Goal: Task Accomplishment & Management: Complete application form

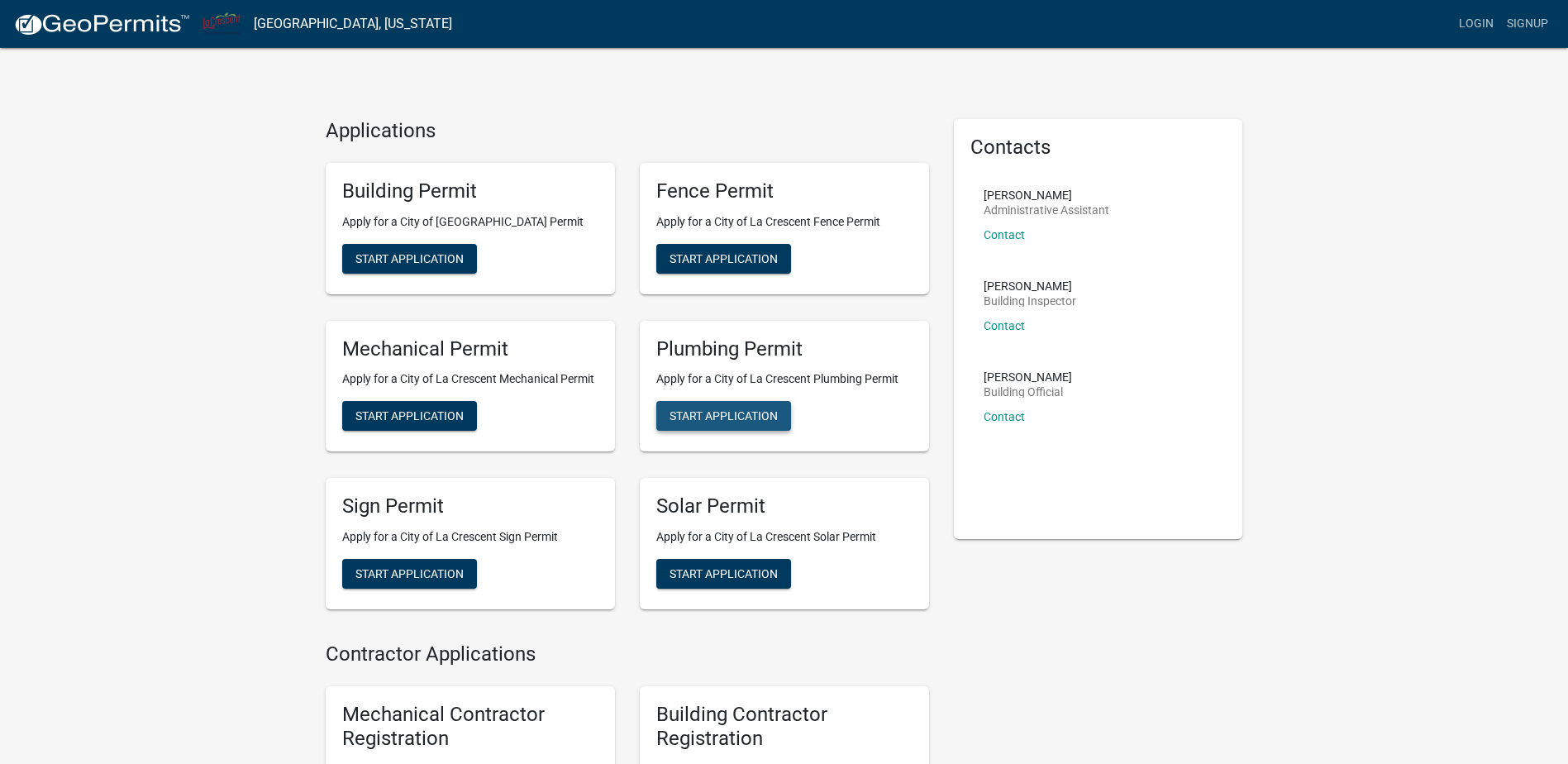
click at [725, 424] on button "Start Application" at bounding box center [723, 416] width 135 height 30
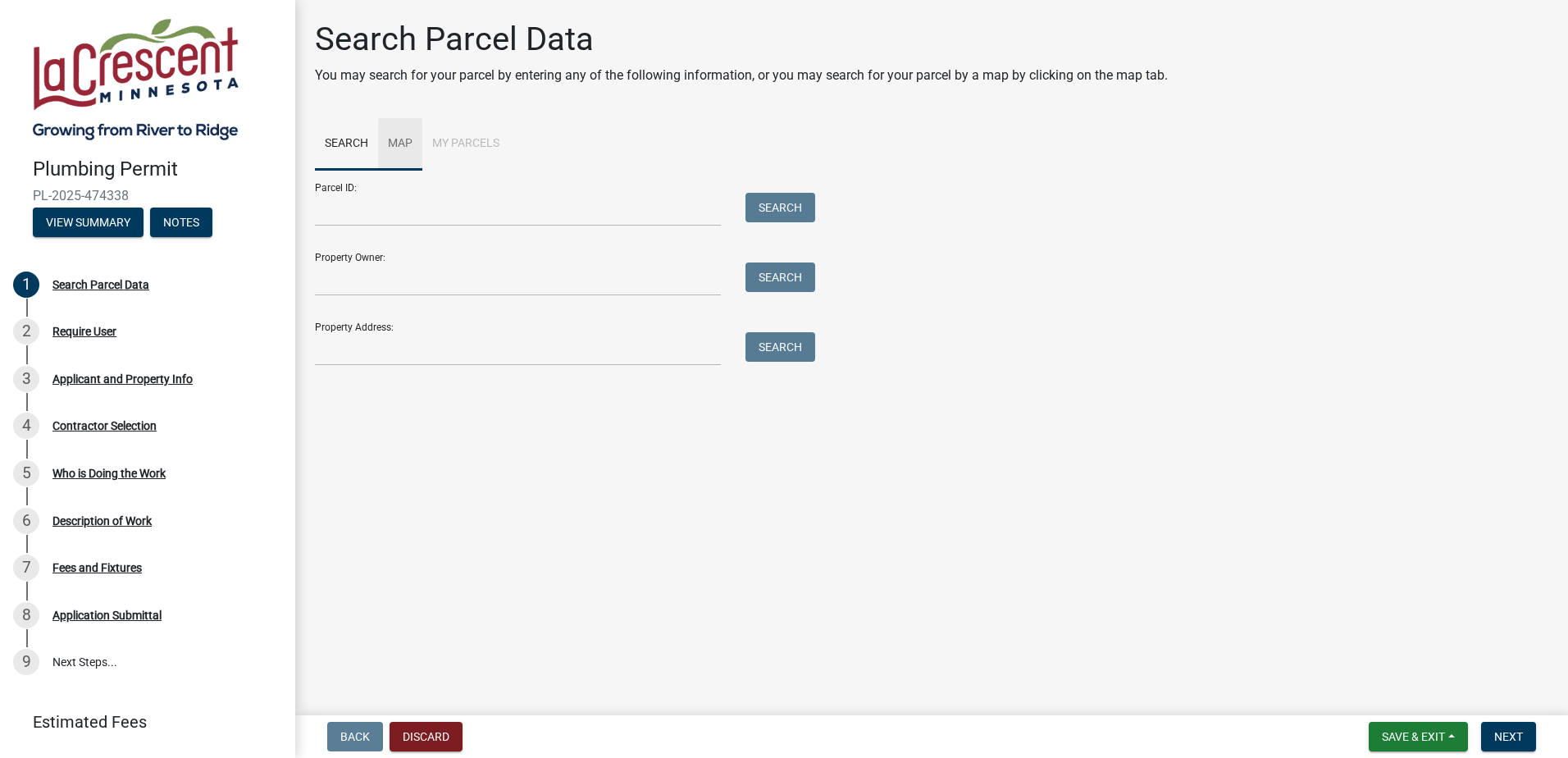
click at [394, 142] on link "Map" at bounding box center [400, 144] width 44 height 53
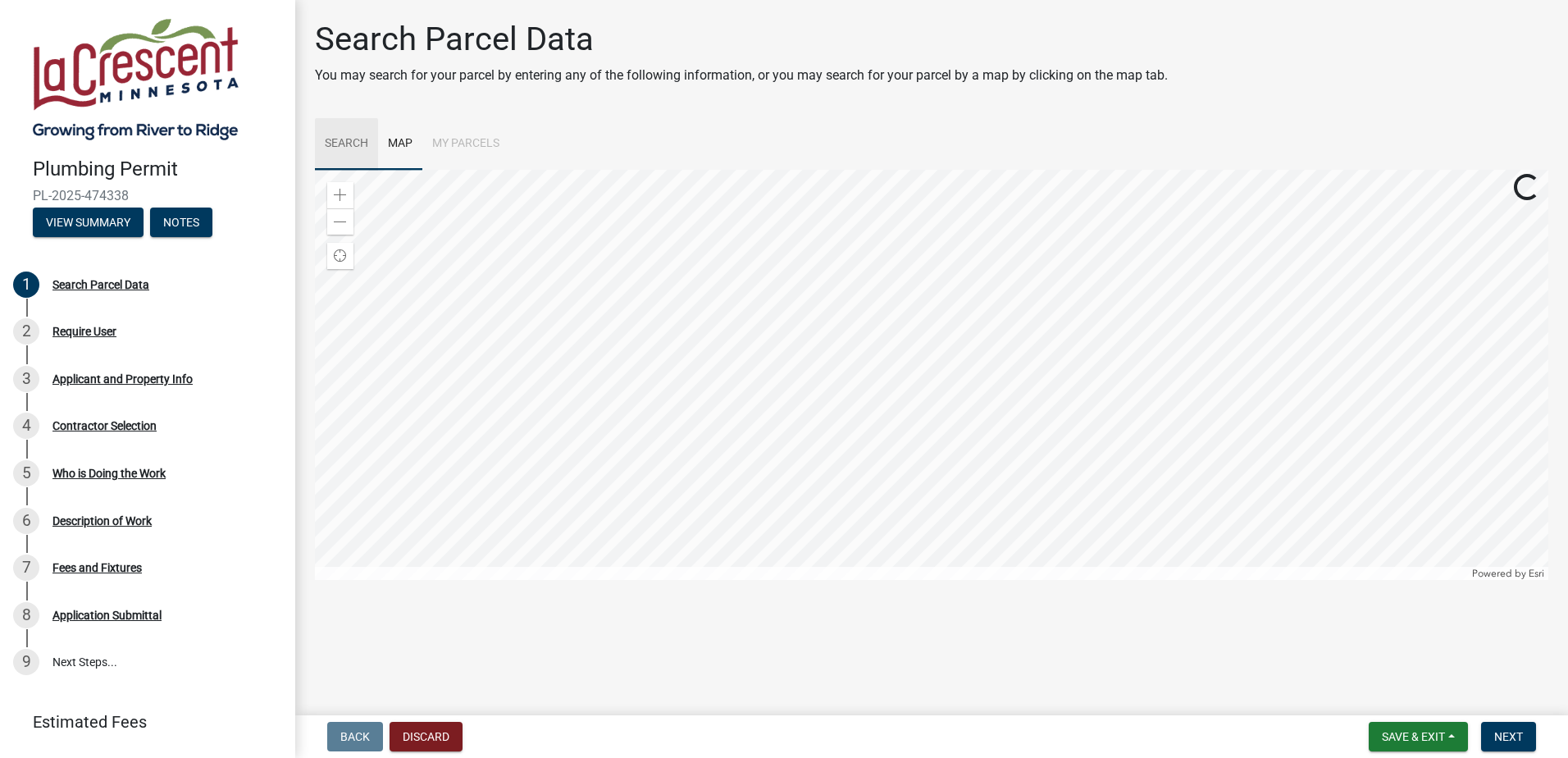
click at [358, 143] on link "Search" at bounding box center [346, 144] width 63 height 53
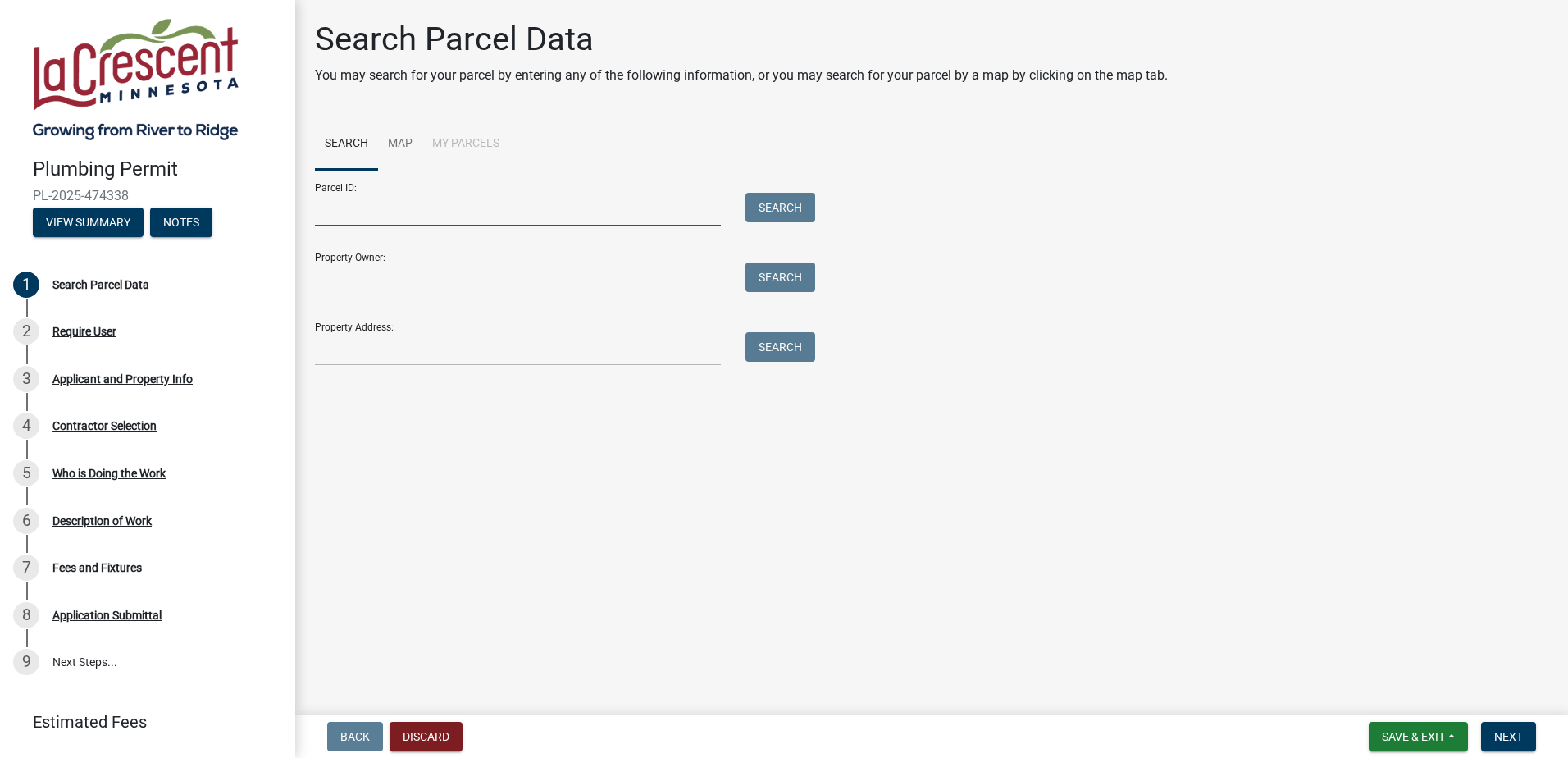
click at [352, 213] on input "Parcel ID:" at bounding box center [518, 209] width 406 height 34
click at [391, 146] on link "Map" at bounding box center [400, 144] width 44 height 53
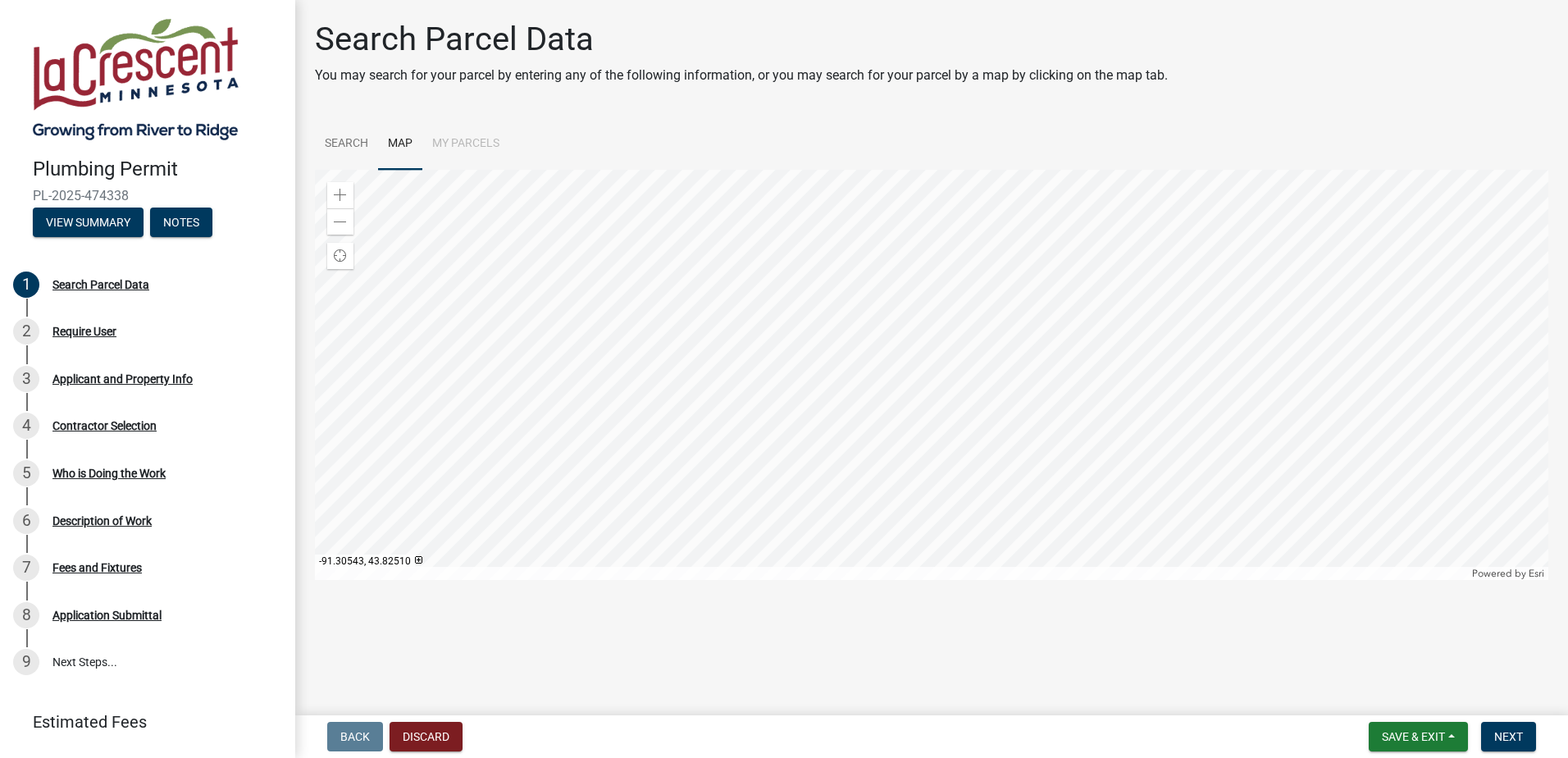
click at [901, 462] on div at bounding box center [932, 375] width 1234 height 410
click at [900, 545] on div at bounding box center [932, 375] width 1234 height 410
click at [1008, 495] on div at bounding box center [932, 375] width 1234 height 410
click at [895, 384] on div at bounding box center [932, 375] width 1234 height 410
click at [1036, 558] on div at bounding box center [932, 375] width 1234 height 410
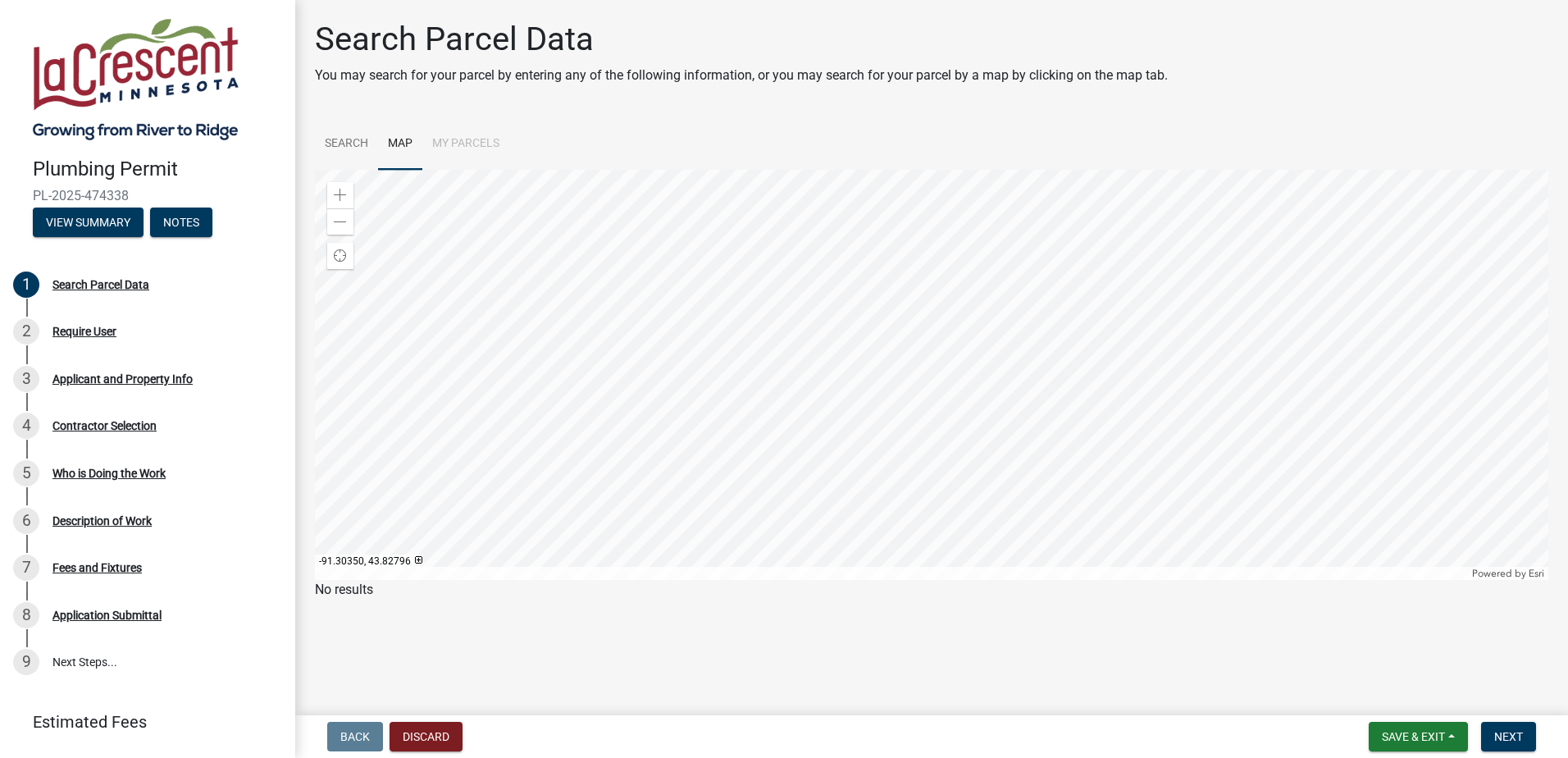
click at [1035, 432] on div at bounding box center [932, 375] width 1234 height 410
click at [1033, 211] on div at bounding box center [932, 375] width 1234 height 410
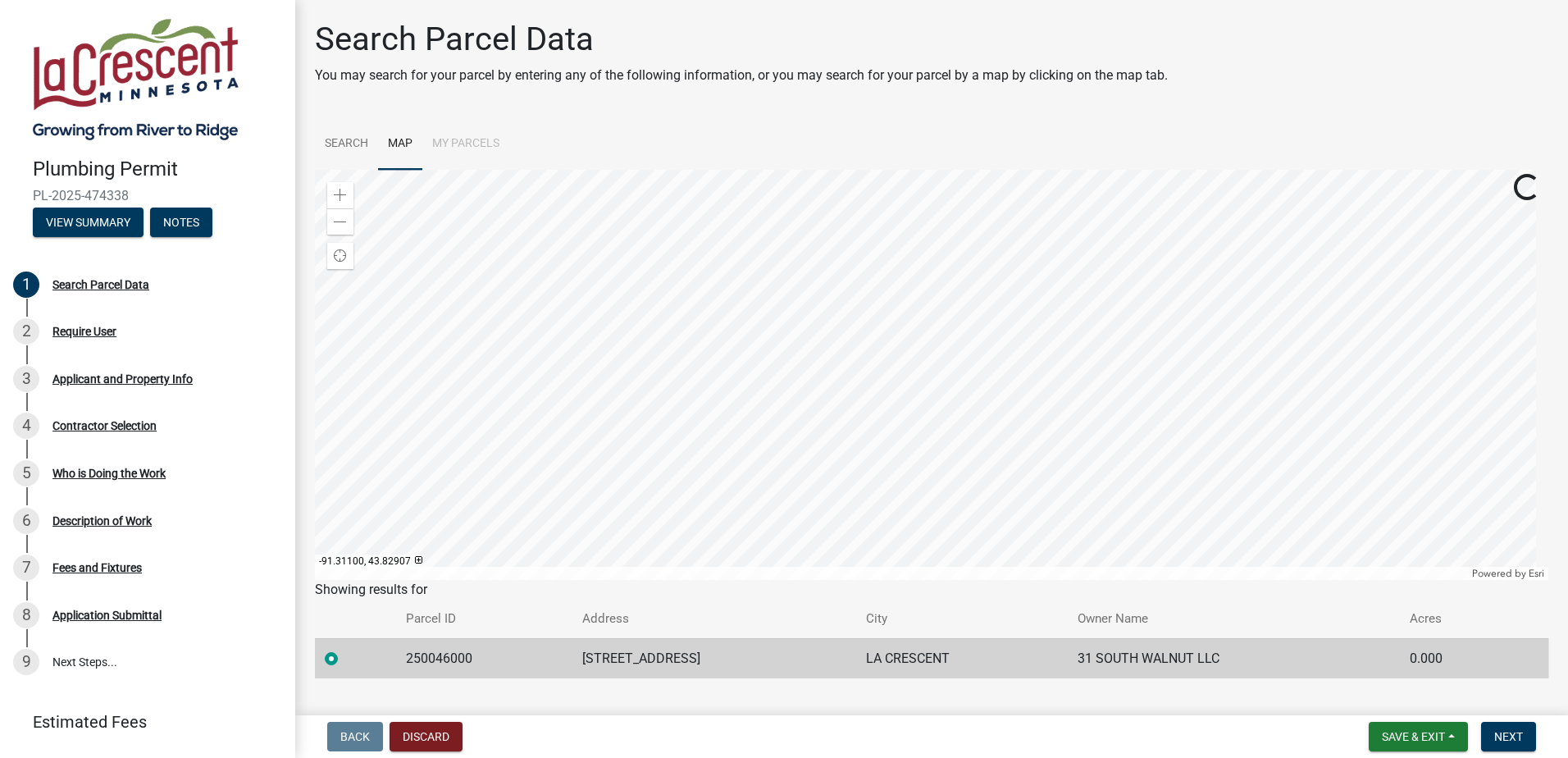
click at [499, 186] on div at bounding box center [932, 375] width 1234 height 410
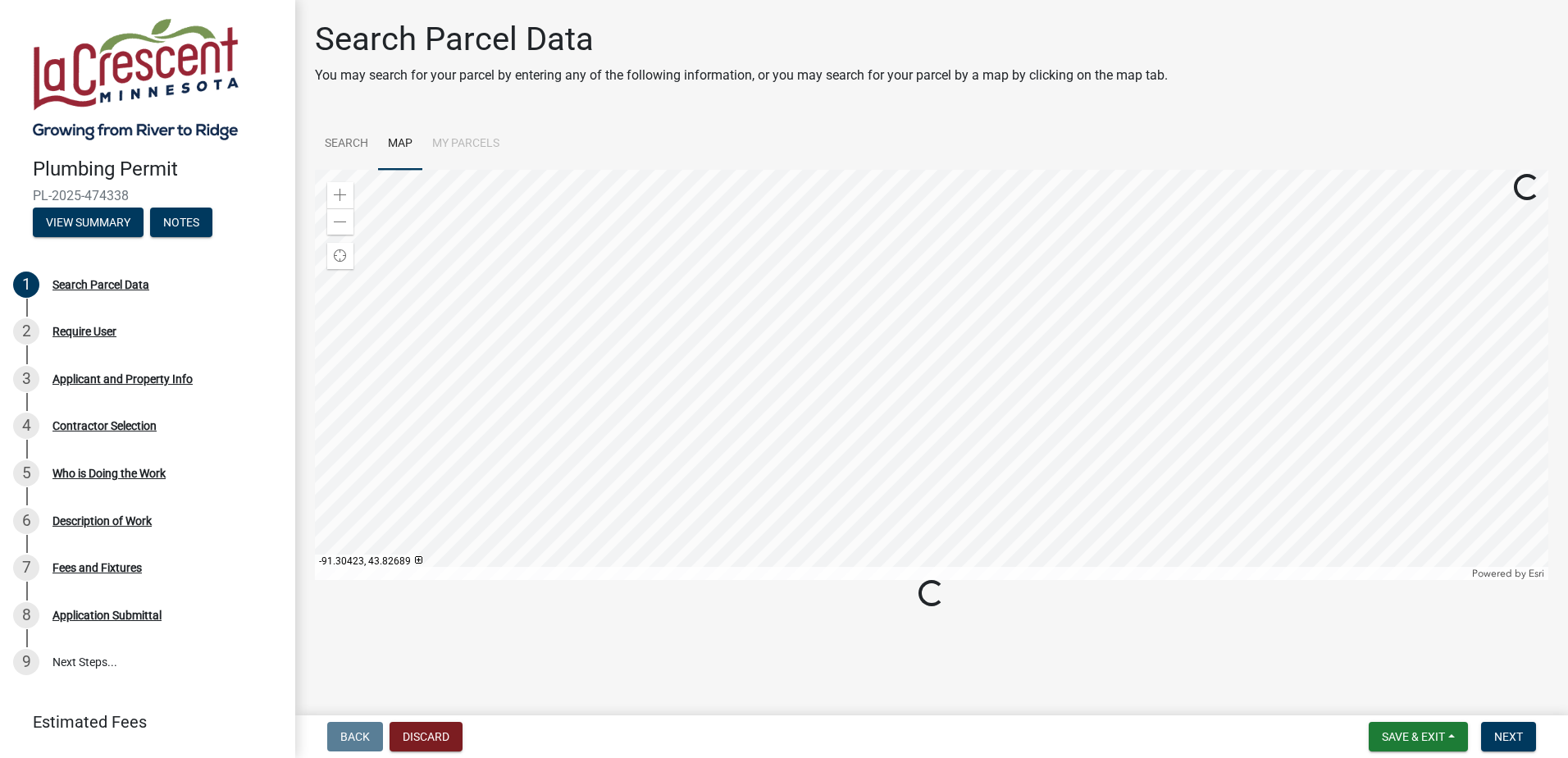
click at [1314, 626] on main "Search Parcel Data You may search for your parcel by entering any of the follow…" at bounding box center [931, 354] width 1272 height 708
click at [1182, 307] on div at bounding box center [932, 375] width 1234 height 410
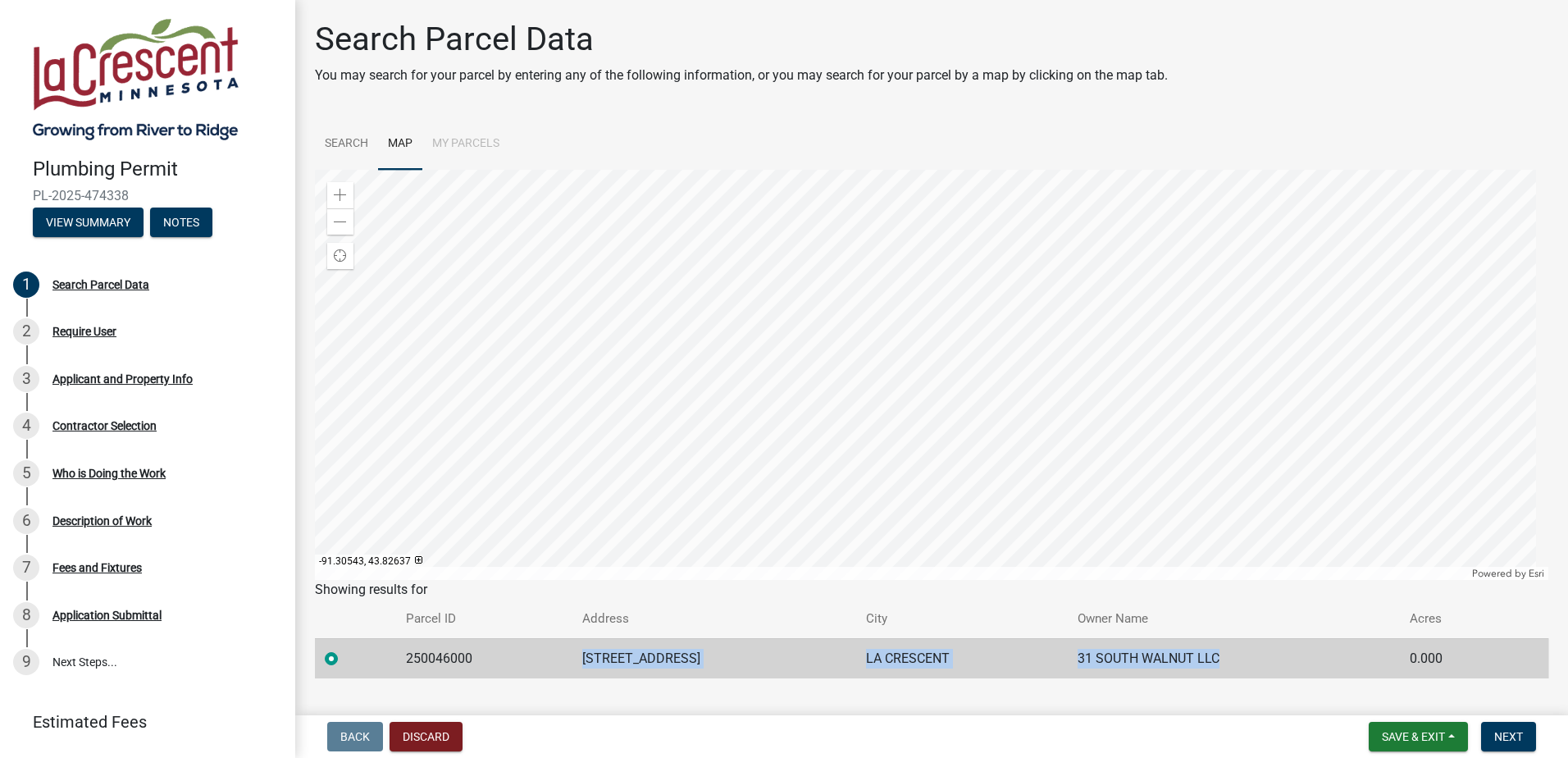
drag, startPoint x: 588, startPoint y: 649, endPoint x: 1200, endPoint y: 652, distance: 612.0
click at [1200, 652] on tr "250046000 [STREET_ADDRESS] WALNUT LLC 0.000" at bounding box center [932, 658] width 1234 height 40
drag, startPoint x: 1200, startPoint y: 652, endPoint x: 1142, endPoint y: 658, distance: 58.3
copy tr "[STREET_ADDRESS] WALNUT LLC"
click at [738, 699] on main "Search Parcel Data You may search for your parcel by entering any of the follow…" at bounding box center [931, 354] width 1272 height 708
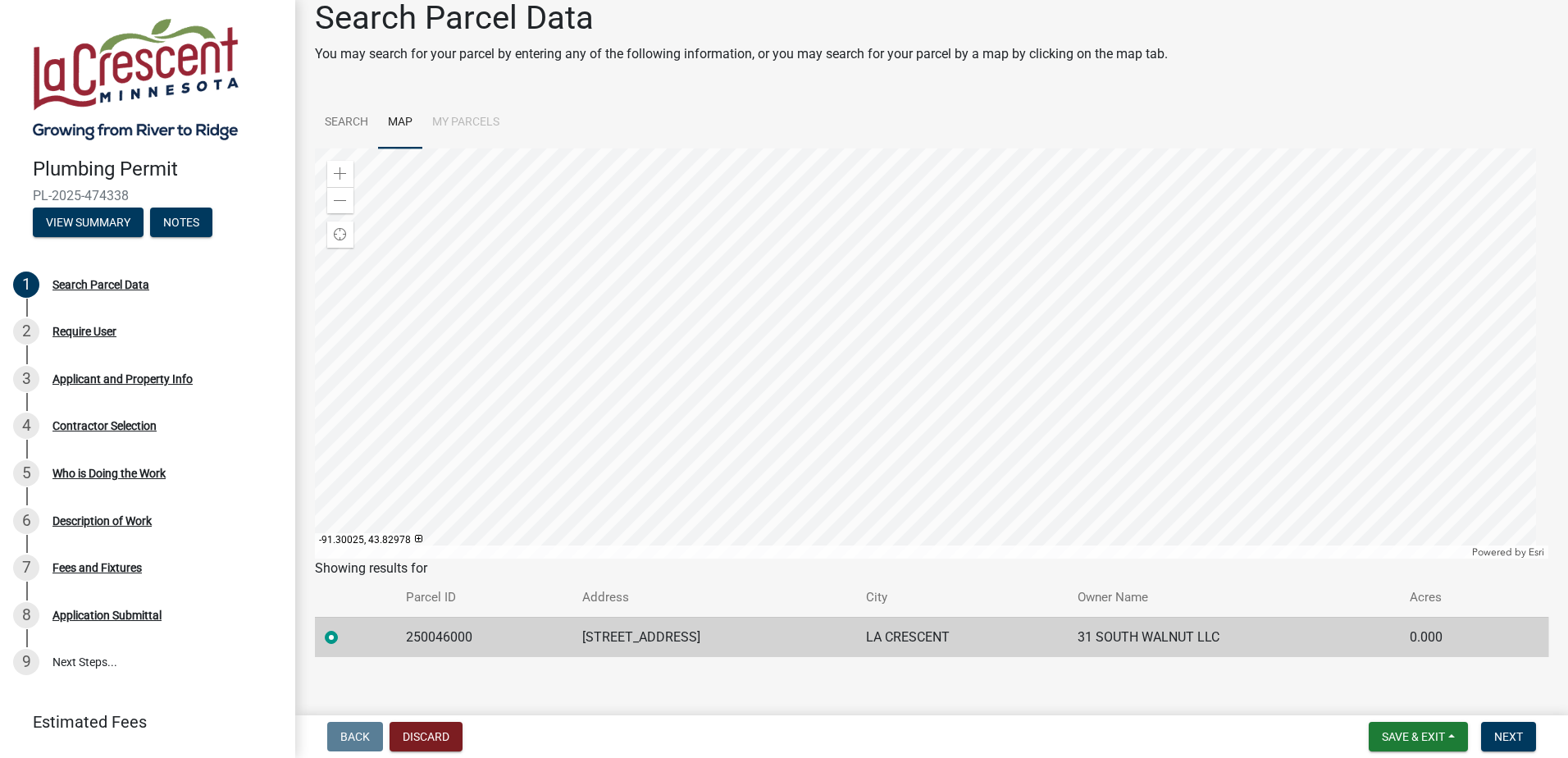
scroll to position [34, 0]
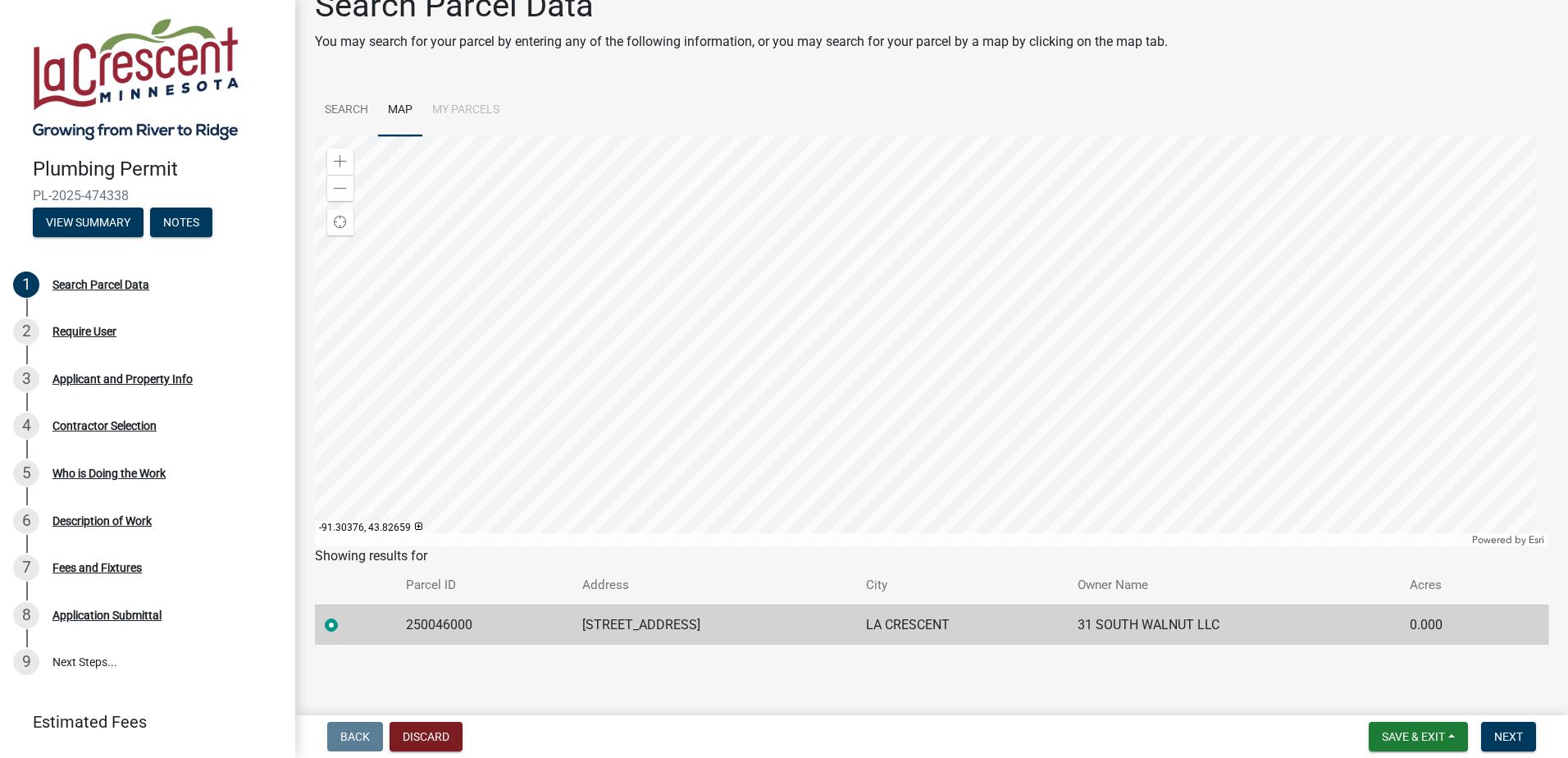
click at [961, 674] on main "Search Parcel Data You may search for your parcel by entering any of the follow…" at bounding box center [931, 354] width 1272 height 708
click at [923, 100] on ul "Search Map My Parcels" at bounding box center [932, 110] width 1234 height 52
click at [1174, 271] on div at bounding box center [932, 341] width 1234 height 410
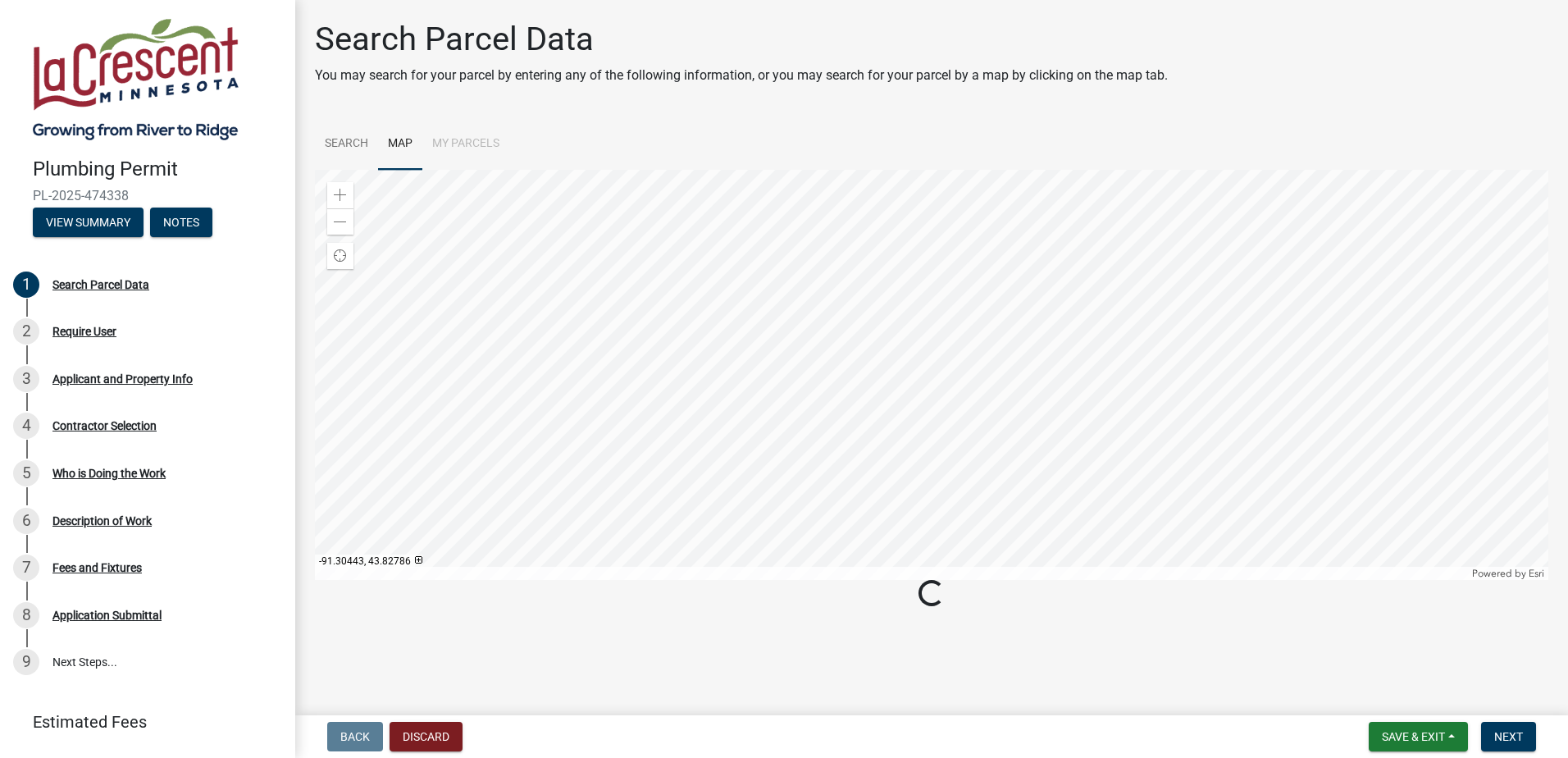
scroll to position [0, 0]
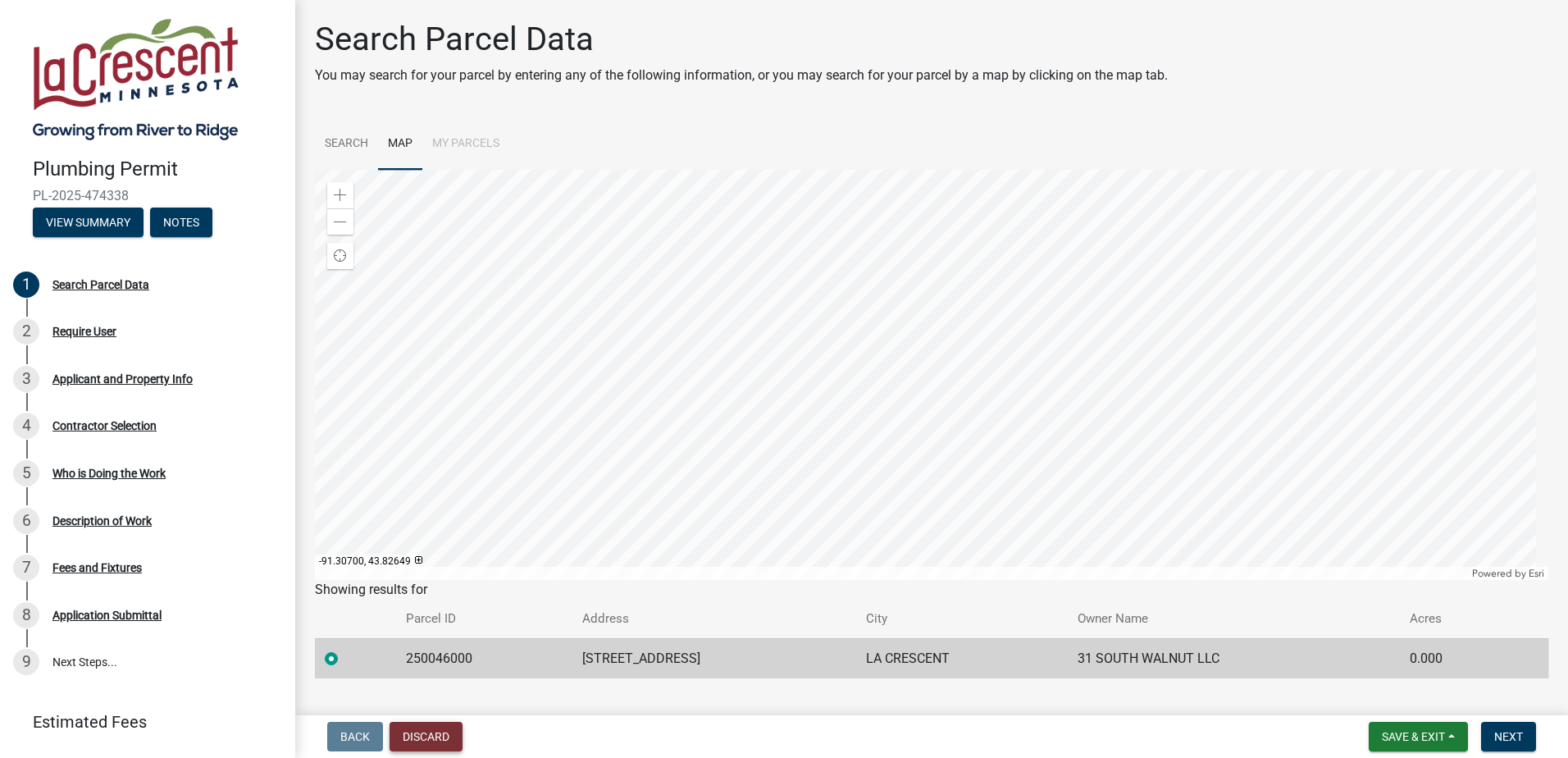
click at [405, 737] on button "Discard" at bounding box center [426, 736] width 73 height 29
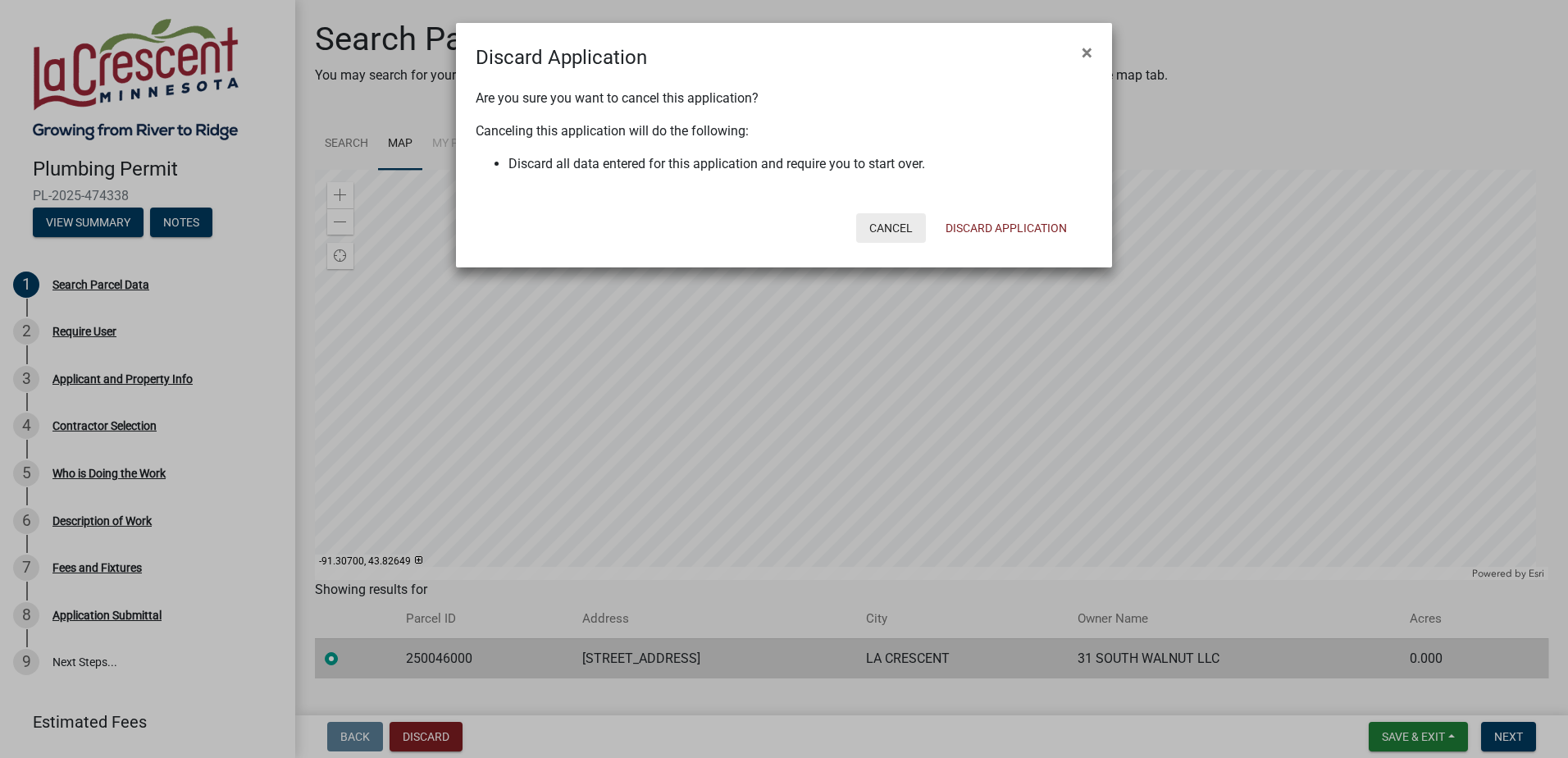
click at [886, 234] on button "Cancel" at bounding box center [891, 228] width 70 height 29
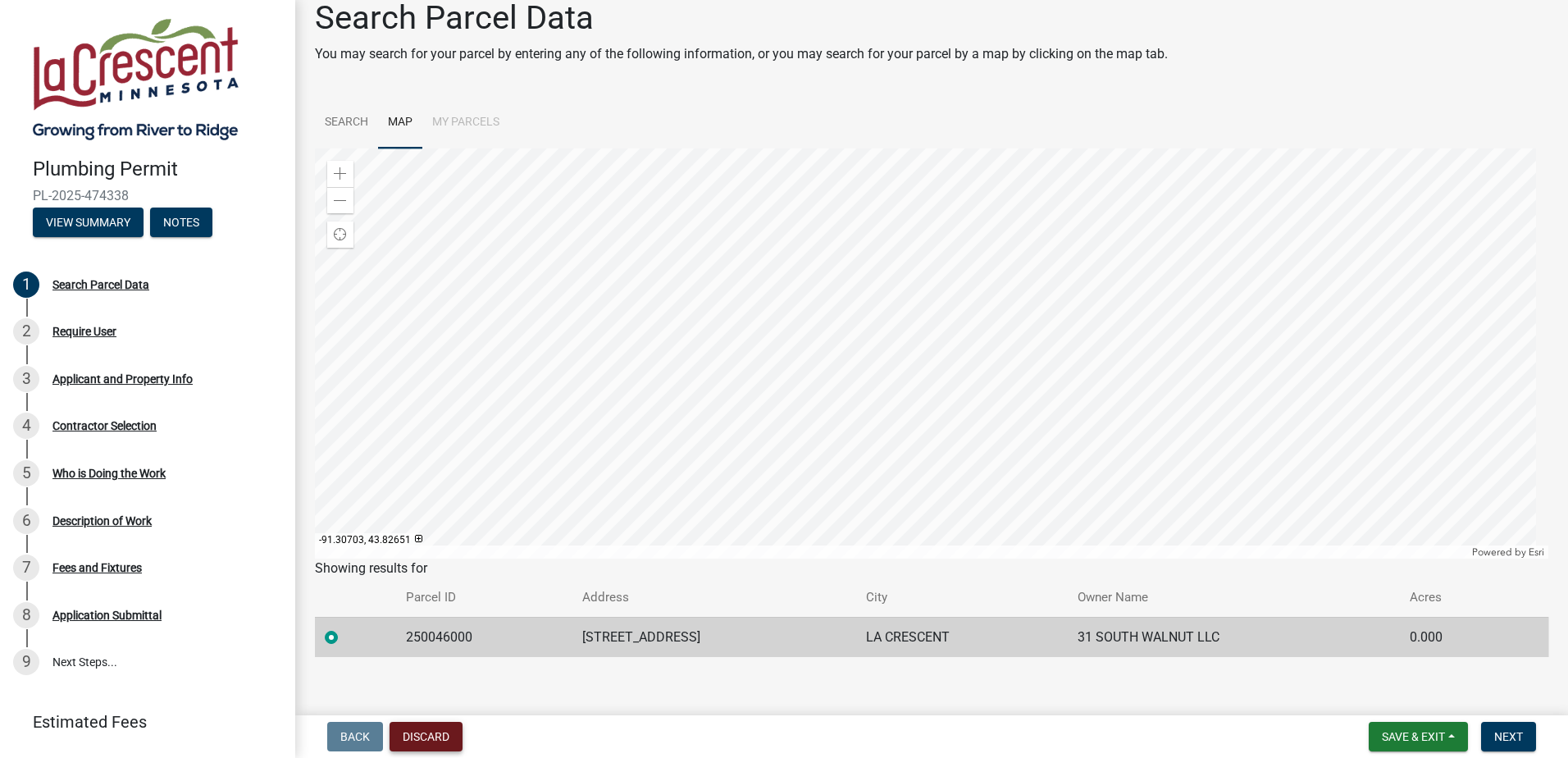
scroll to position [34, 0]
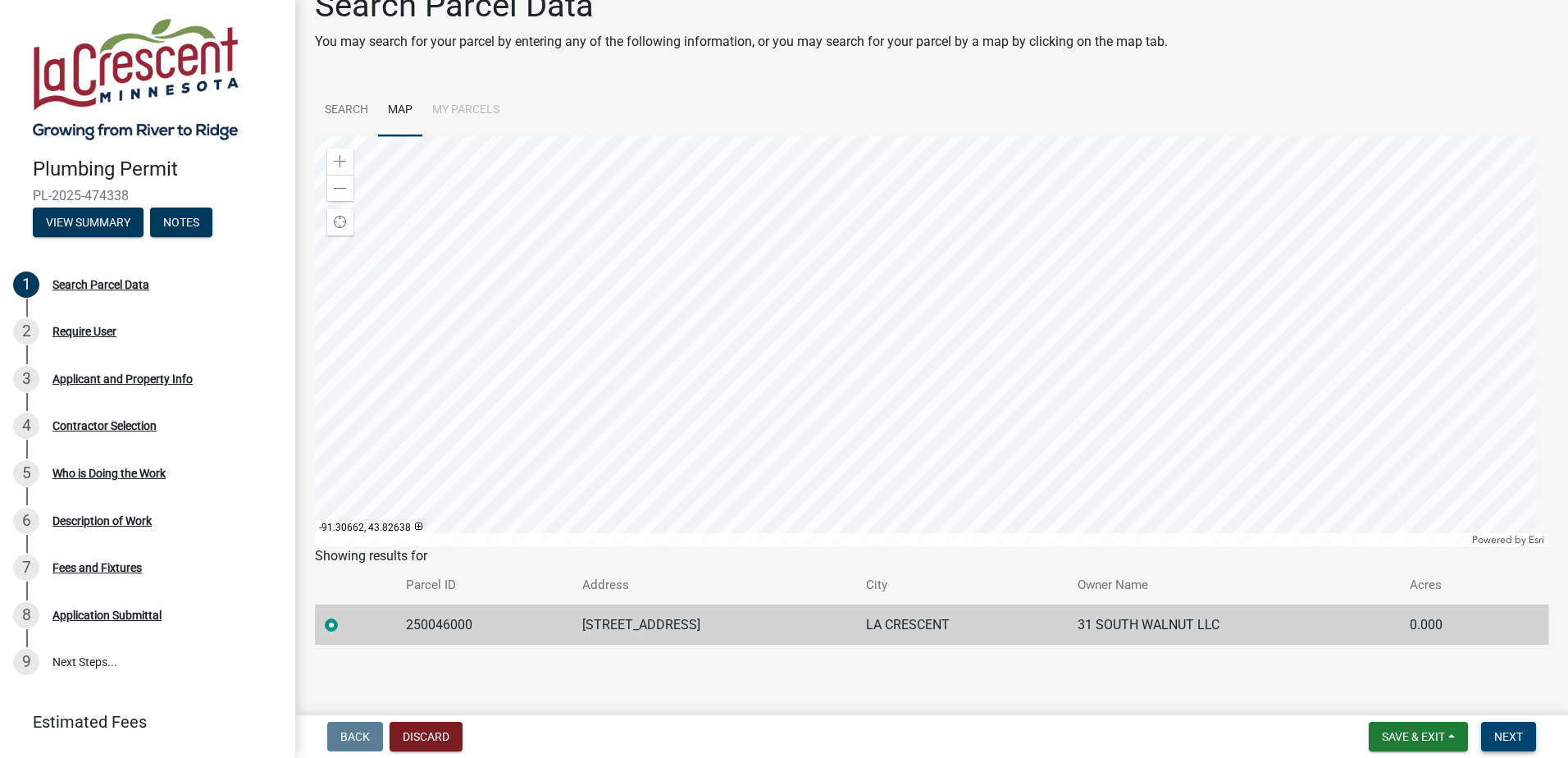
click at [1508, 734] on span "Next" at bounding box center [1508, 736] width 28 height 13
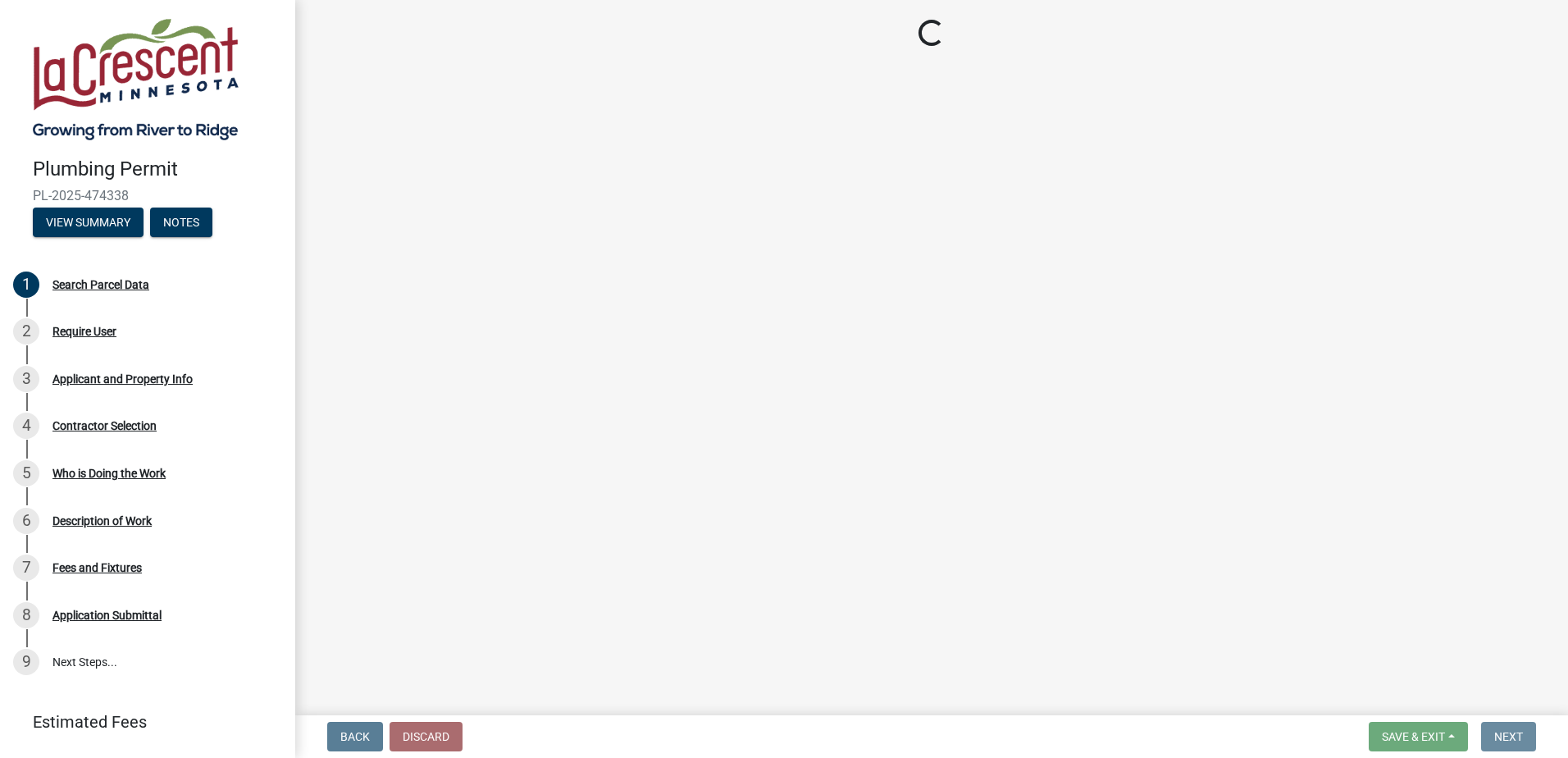
scroll to position [0, 0]
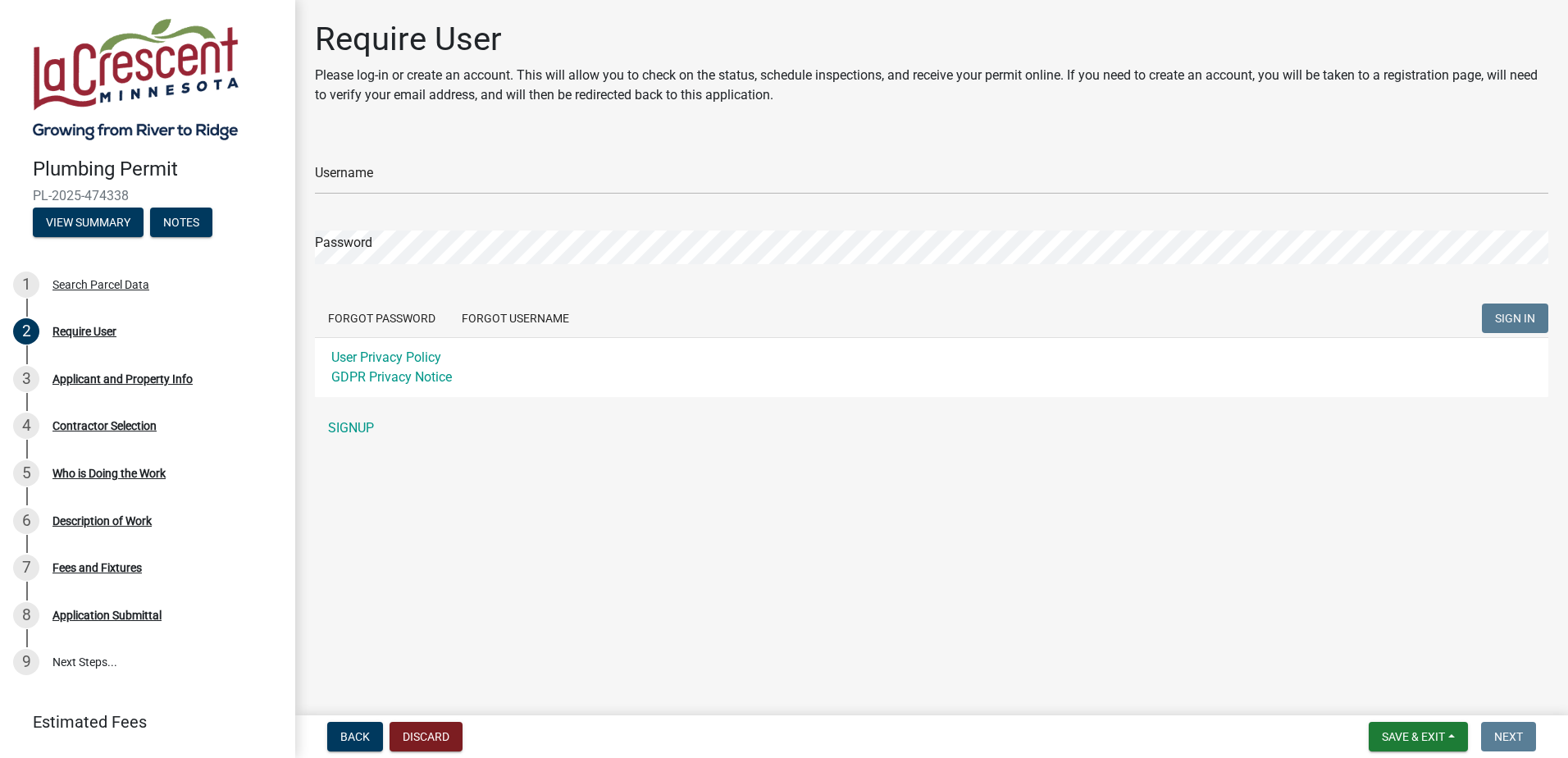
click at [531, 503] on main "Require User Please log-in or create an account. This will allow you to check o…" at bounding box center [931, 354] width 1272 height 708
click at [137, 284] on div "Search Parcel Data" at bounding box center [101, 284] width 96 height 11
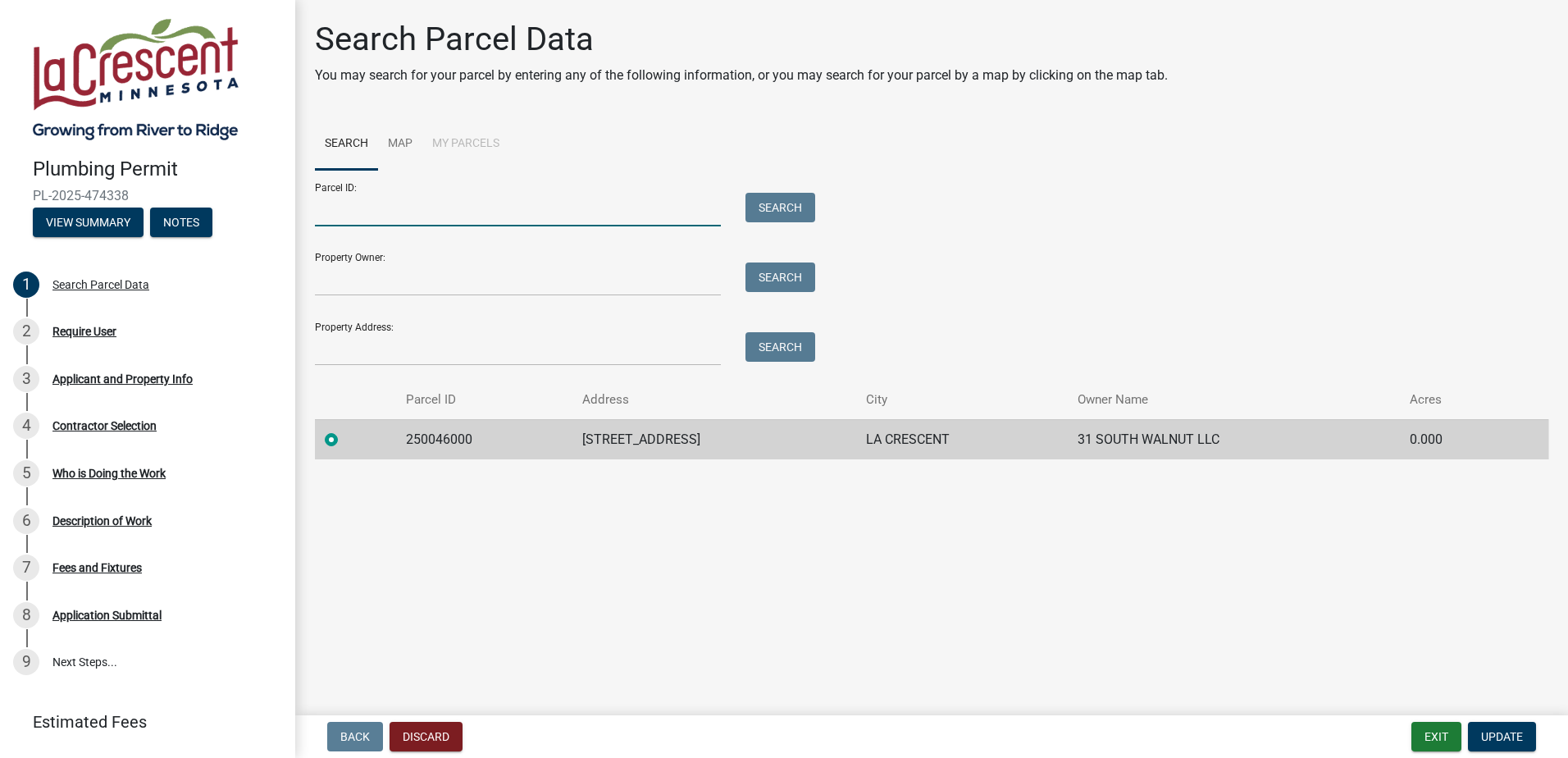
click at [435, 211] on input "Parcel ID:" at bounding box center [518, 209] width 406 height 34
drag, startPoint x: 472, startPoint y: 211, endPoint x: 344, endPoint y: 345, distance: 185.3
click at [340, 345] on input "Property Address:" at bounding box center [518, 349] width 406 height 34
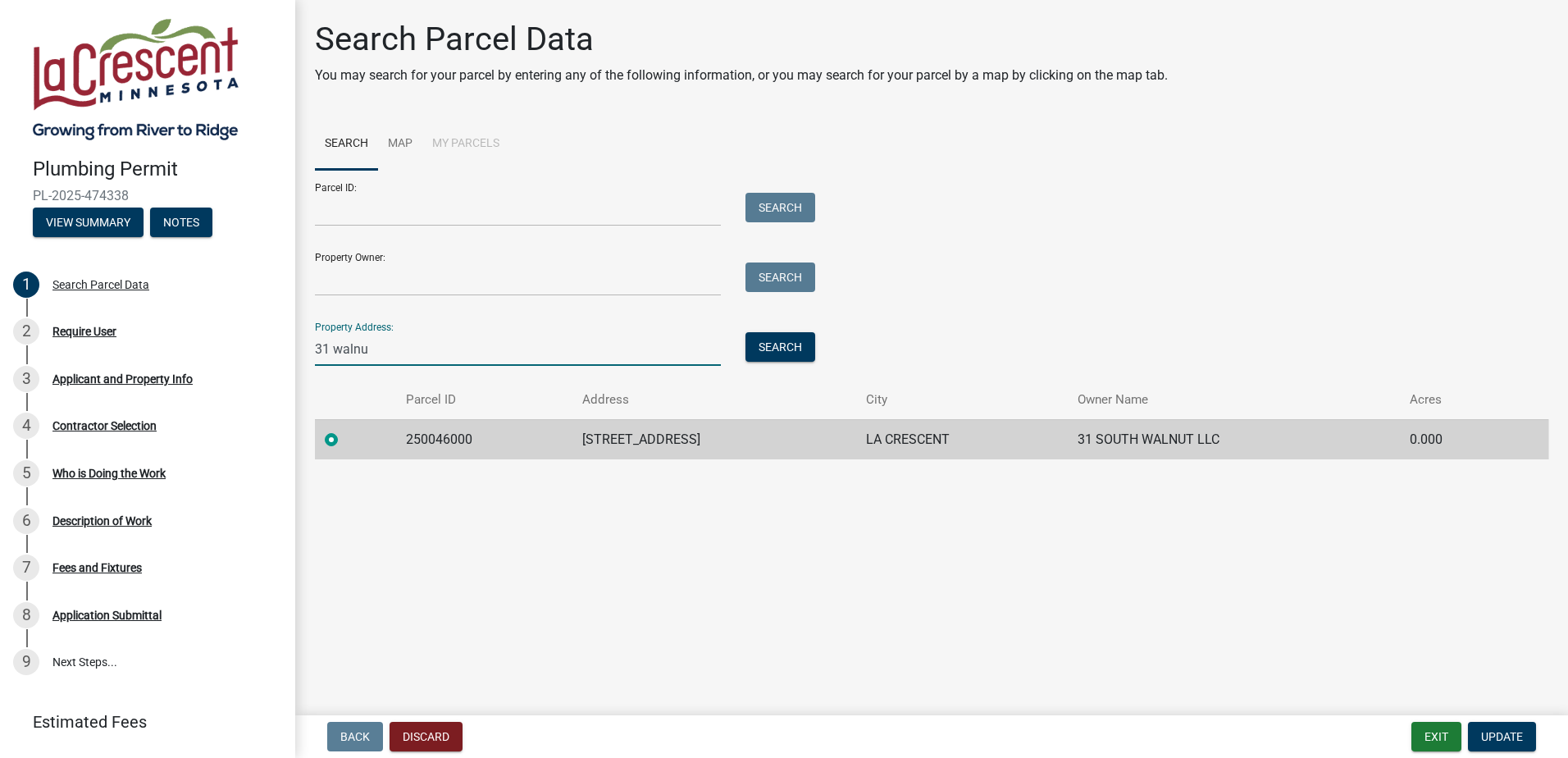
type input "[STREET_ADDRESS]"
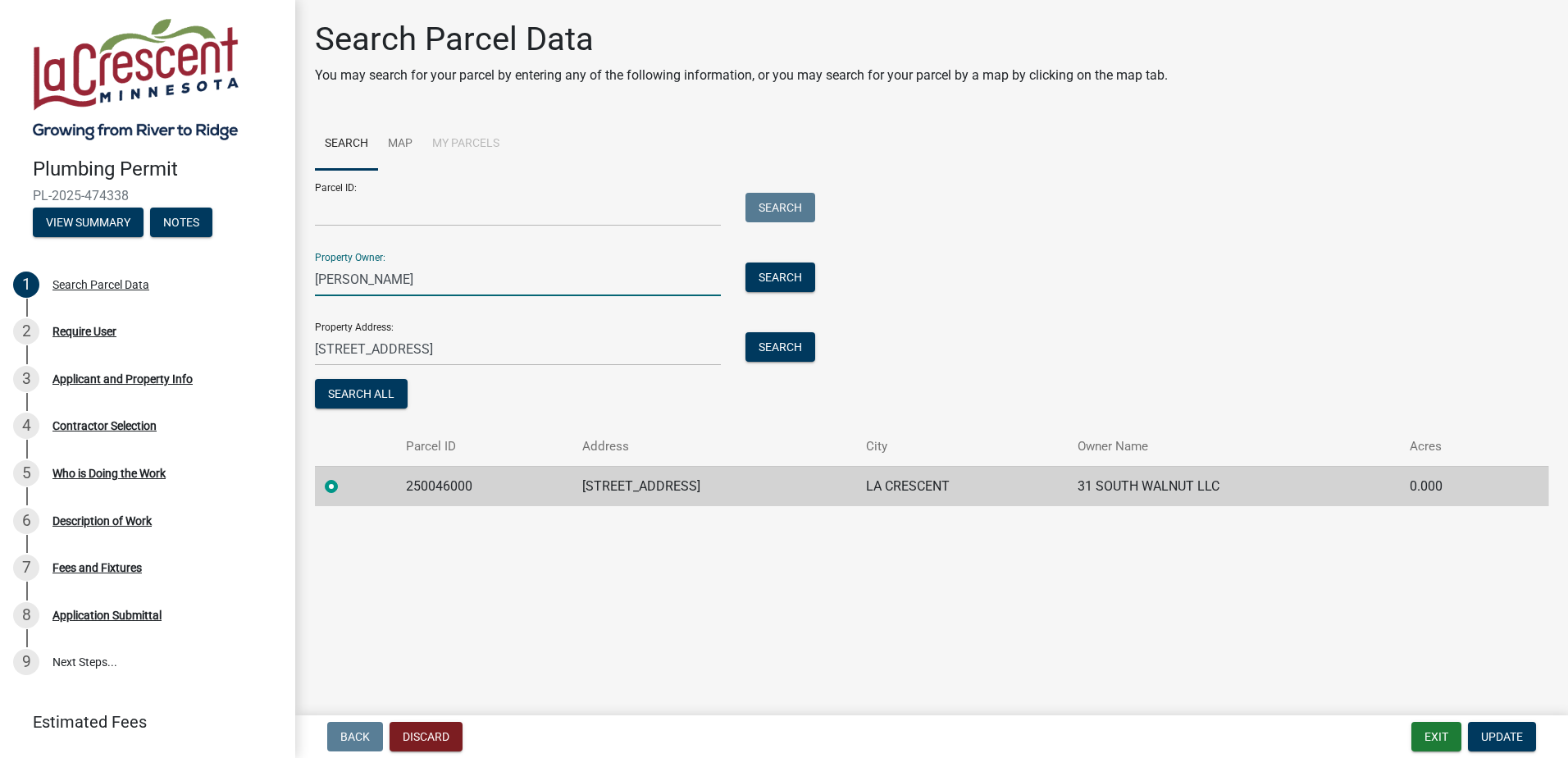
drag, startPoint x: 436, startPoint y: 276, endPoint x: 309, endPoint y: 277, distance: 127.0
click at [309, 277] on div "[PERSON_NAME]" at bounding box center [518, 279] width 431 height 34
type input "31 Walnut S S LLC"
click at [402, 190] on div "Parcel ID: Search" at bounding box center [561, 198] width 492 height 57
click at [653, 494] on td "[STREET_ADDRESS]" at bounding box center [713, 486] width 283 height 40
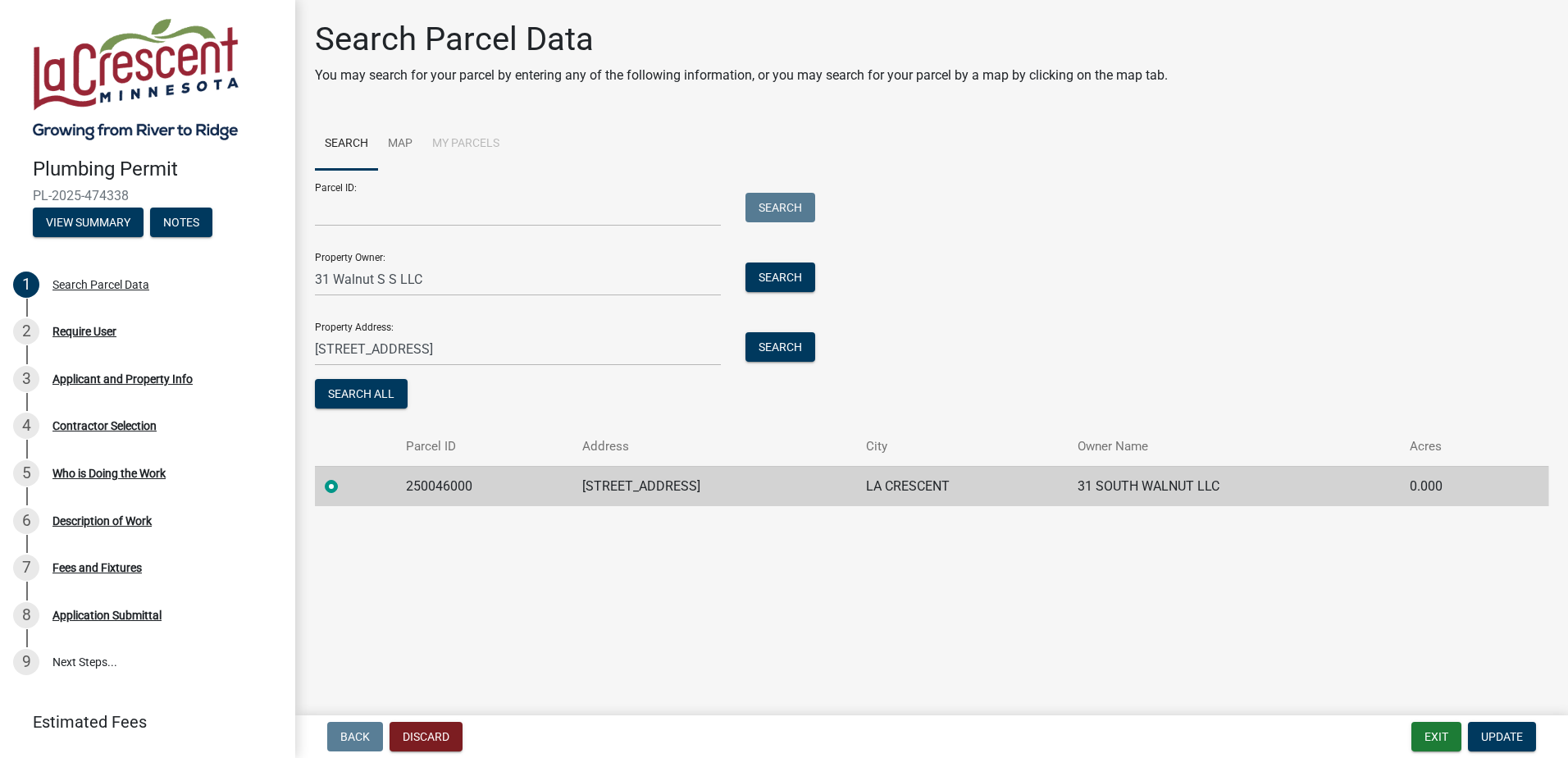
click at [424, 486] on td "250046000" at bounding box center [485, 486] width 177 height 40
click at [345, 476] on label at bounding box center [345, 476] width 0 height 0
click at [345, 487] on input "radio" at bounding box center [350, 482] width 10 height 10
click at [345, 476] on label at bounding box center [345, 476] width 0 height 0
click at [345, 487] on input "radio" at bounding box center [350, 482] width 10 height 10
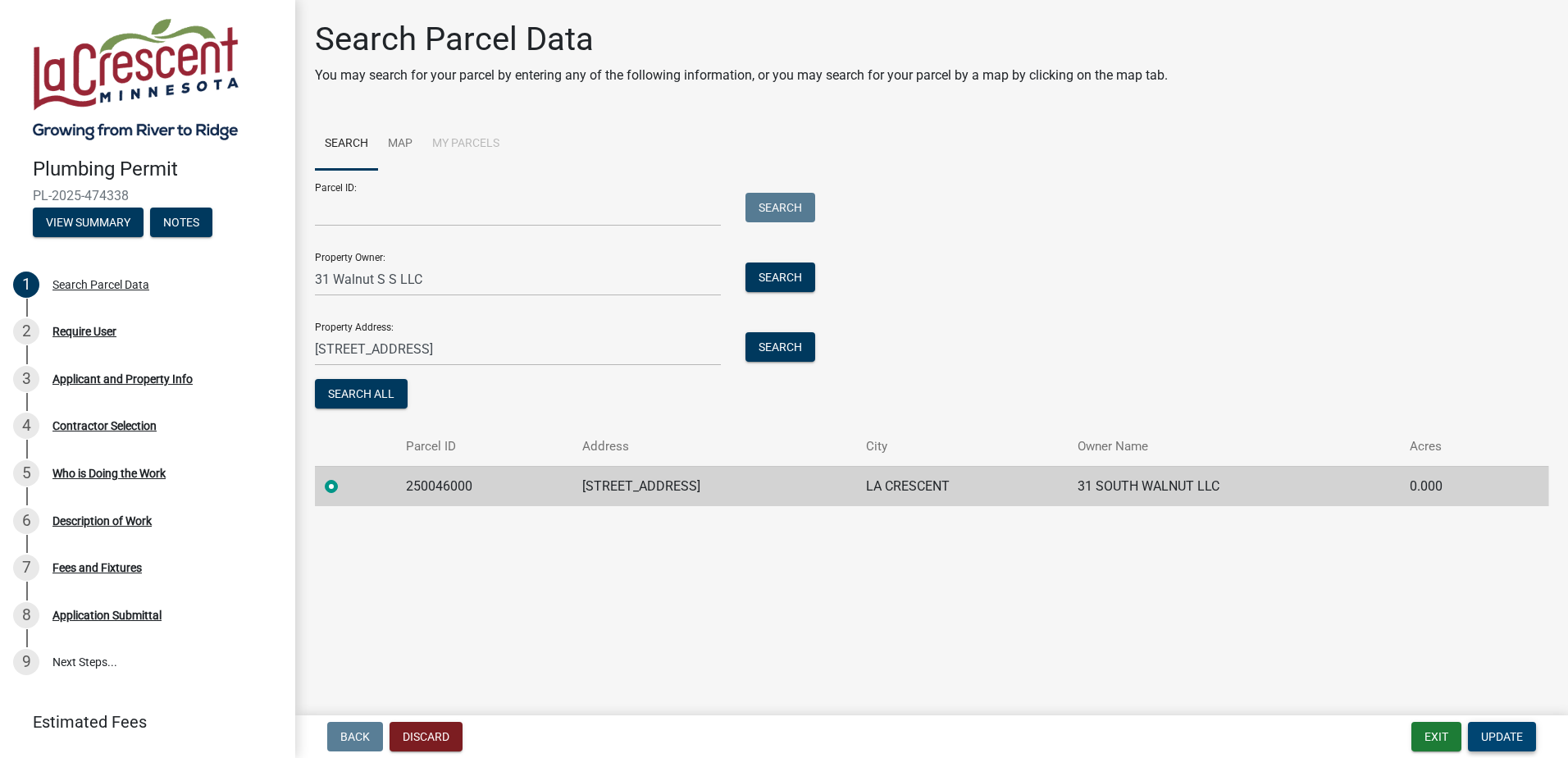
click at [1496, 739] on span "Update" at bounding box center [1502, 736] width 42 height 13
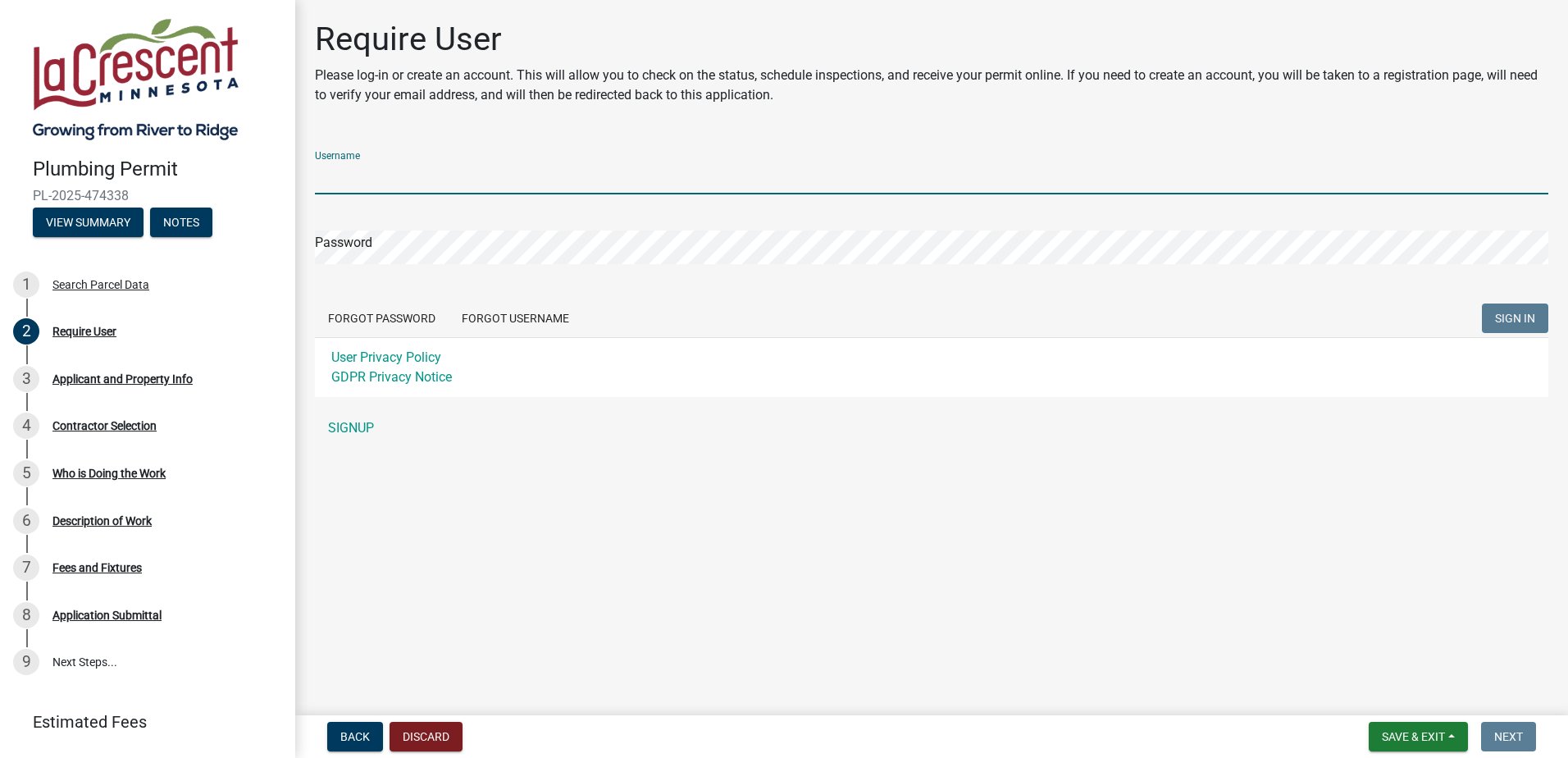
click at [403, 174] on input "Username" at bounding box center [932, 177] width 1234 height 34
type input "[EMAIL_ADDRESS][DOMAIN_NAME]"
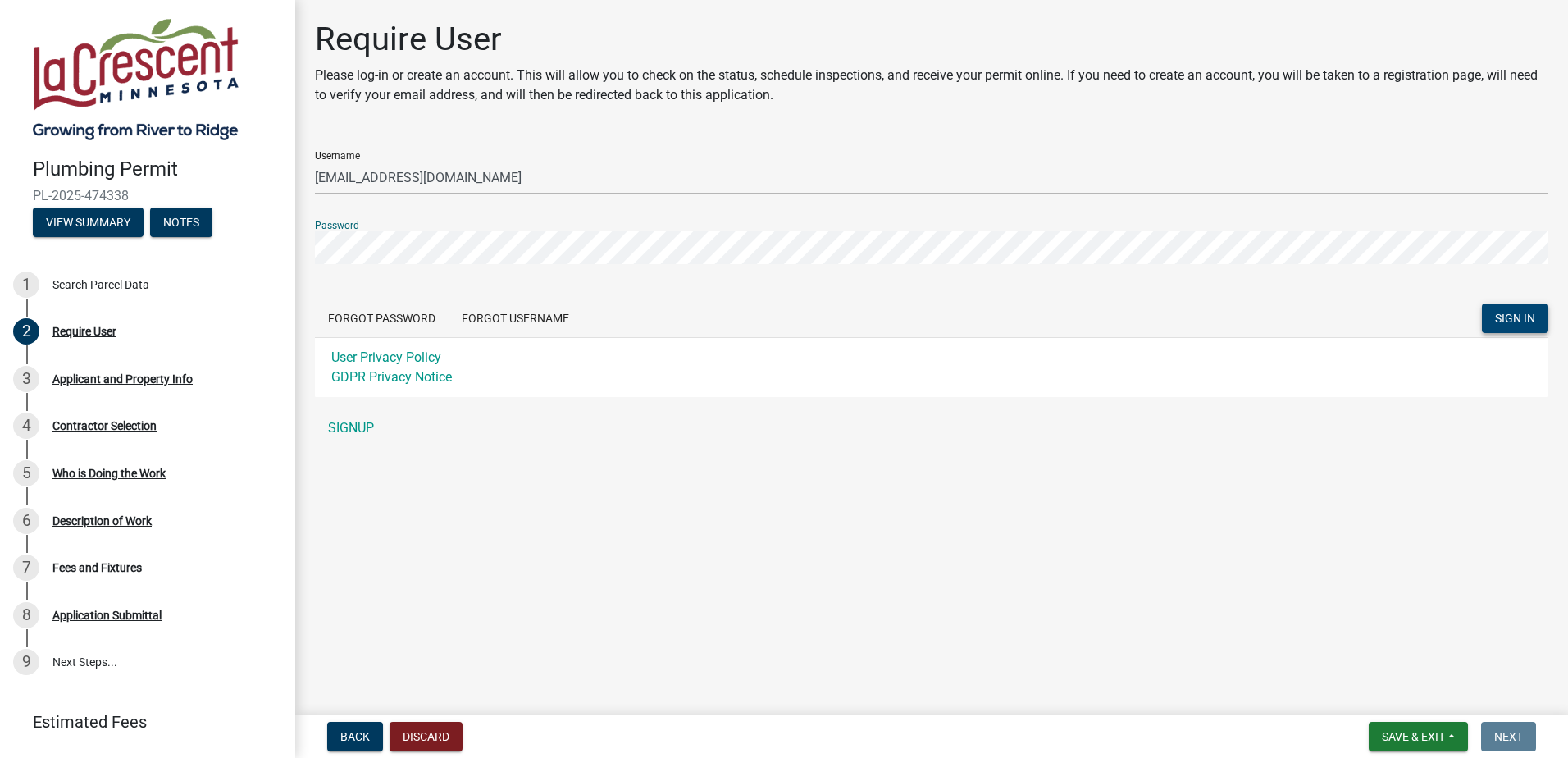
click at [1521, 304] on button "SIGN IN" at bounding box center [1515, 318] width 66 height 29
click at [356, 742] on span "Back" at bounding box center [355, 736] width 29 height 13
